Goal: Information Seeking & Learning: Learn about a topic

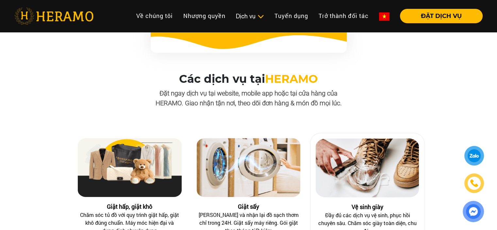
scroll to position [621, 0]
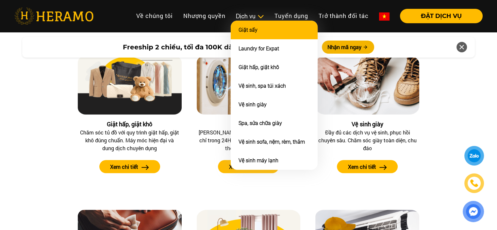
click at [250, 29] on link "Giặt sấy" at bounding box center [247, 30] width 19 height 6
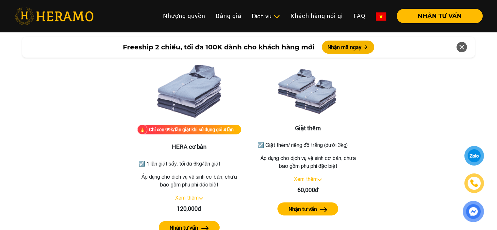
scroll to position [849, 0]
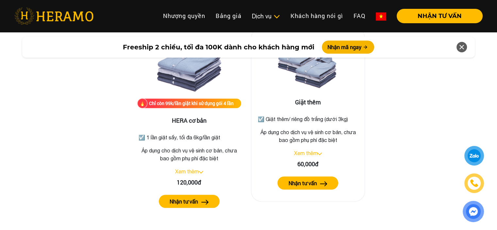
click at [315, 150] on link "Xem thêm" at bounding box center [306, 153] width 24 height 6
click at [317, 152] on img at bounding box center [317, 153] width 5 height 3
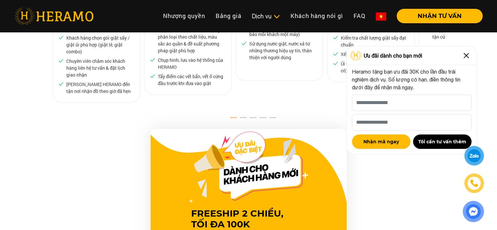
scroll to position [392, 0]
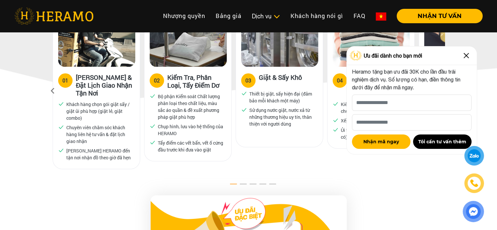
click at [466, 57] on img at bounding box center [466, 55] width 10 height 10
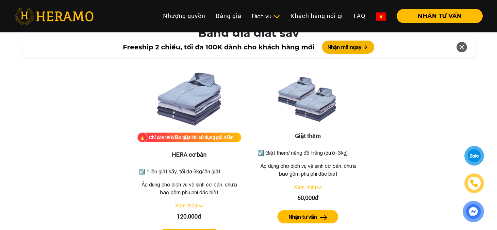
scroll to position [817, 0]
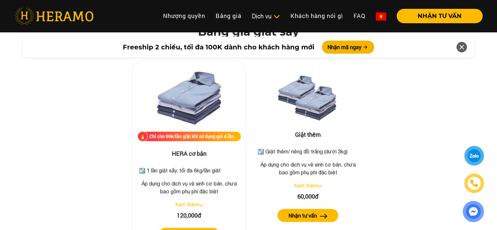
drag, startPoint x: 148, startPoint y: 145, endPoint x: 230, endPoint y: 146, distance: 82.3
click at [230, 166] on p "☑️ 1 lần giặt sấy, tối đa 6kg/lần giặt" at bounding box center [189, 170] width 101 height 8
copy p "1 lần giặt sấy, tối đa 6kg/lần giặt"
click at [219, 179] on p "Áp dụng cho dịch vụ vệ sinh cơ bản, chưa bao gồm phụ phí đặc biệt" at bounding box center [189, 187] width 103 height 16
drag, startPoint x: 139, startPoint y: 158, endPoint x: 224, endPoint y: 168, distance: 84.8
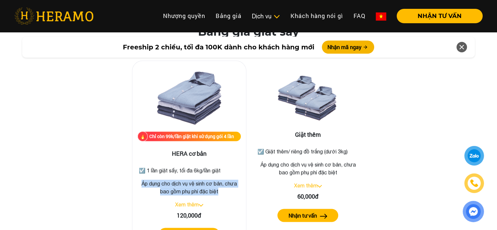
click at [224, 179] on p "Áp dụng cho dịch vụ vệ sinh cơ bản, chưa bao gồm phụ phí đặc biệt" at bounding box center [189, 187] width 103 height 16
copy p "Áp dụng cho dịch vụ vệ sinh cơ bản, chưa bao gồm phụ phí đặc biệt"
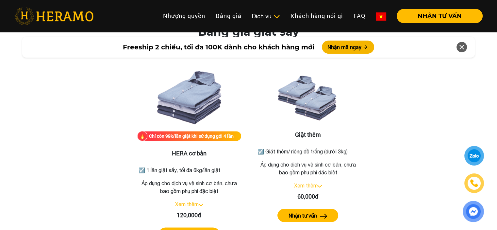
click at [382, 138] on div "Chỉ còn 99k/lần giặt khi sử dụng gói 4 lần HERA cơ bản ☑️ 1 lần giặt sấy, tối đ…" at bounding box center [248, 146] width 372 height 211
drag, startPoint x: 267, startPoint y: 126, endPoint x: 350, endPoint y: 124, distance: 84.0
click at [350, 148] on p "☑️ Giặt thêm/ riêng đồ trắng (dưới 3kg)" at bounding box center [308, 152] width 101 height 8
copy p "Giặt thêm/ riêng đồ trắng (dưới 3kg)"
click at [448, 132] on div "Bảng giá giặt sấy Chỉ còn 99k/lần giặt khi sử dụng gói 4 lần HERA cơ bản ☑️ 1 l…" at bounding box center [248, 138] width 486 height 227
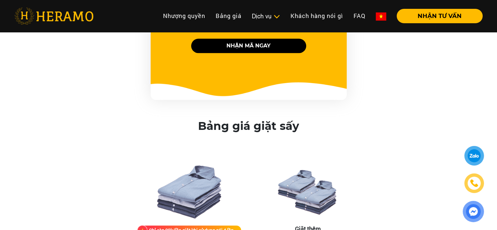
scroll to position [719, 0]
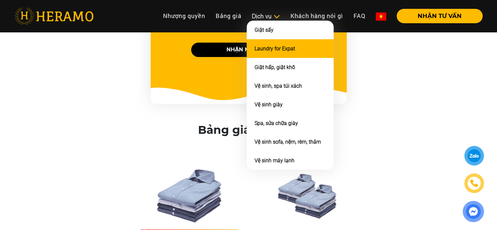
click at [287, 45] on link "Laundry for Expat" at bounding box center [274, 48] width 41 height 6
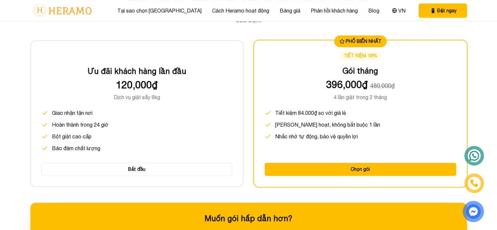
scroll to position [784, 0]
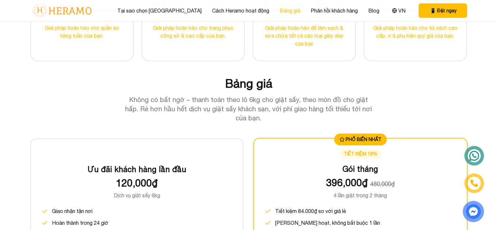
click at [280, 11] on link "Bảng giá" at bounding box center [290, 11] width 21 height 8
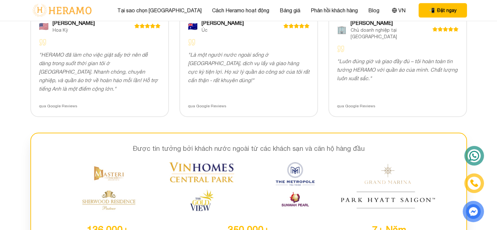
scroll to position [1372, 0]
